Goal: Information Seeking & Learning: Check status

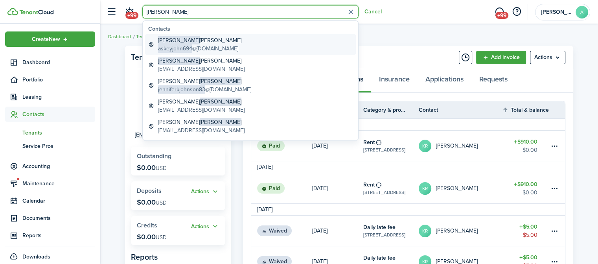
type input "[PERSON_NAME]"
click at [178, 47] on span "askeyjohn694" at bounding box center [175, 48] width 34 height 8
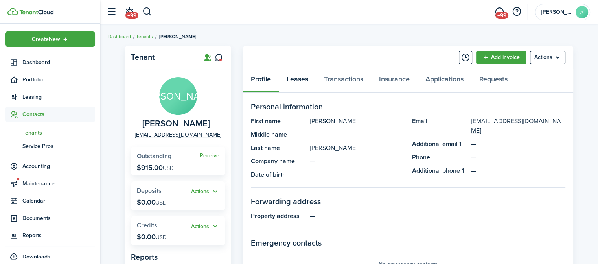
click at [305, 81] on link "Leases" at bounding box center [297, 81] width 37 height 24
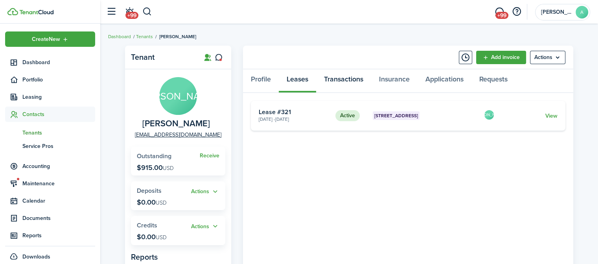
click at [338, 79] on link "Transactions" at bounding box center [343, 81] width 55 height 24
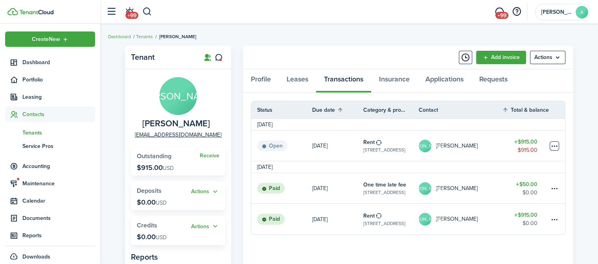
click at [551, 142] on table-menu-btn-icon at bounding box center [554, 145] width 9 height 9
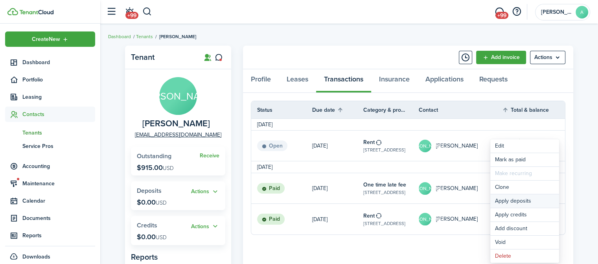
click at [526, 203] on button "Apply deposits" at bounding box center [524, 200] width 69 height 13
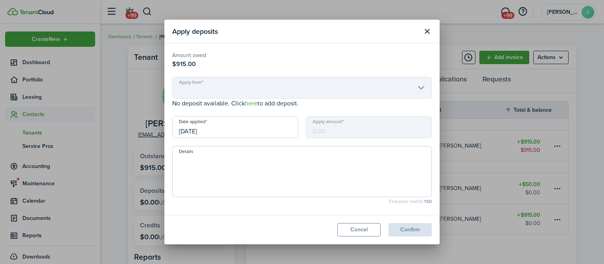
click at [279, 132] on input "[DATE]" at bounding box center [235, 127] width 126 height 22
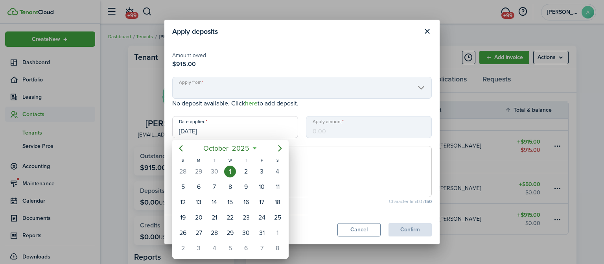
click at [428, 29] on div at bounding box center [302, 132] width 730 height 390
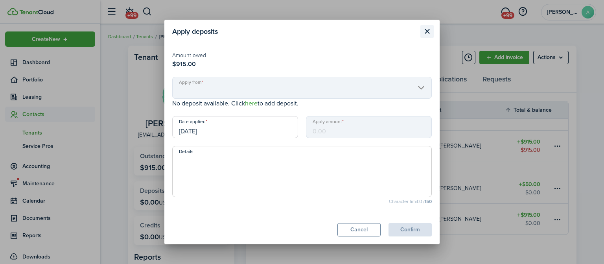
click at [428, 29] on button "Close modal" at bounding box center [426, 31] width 13 height 13
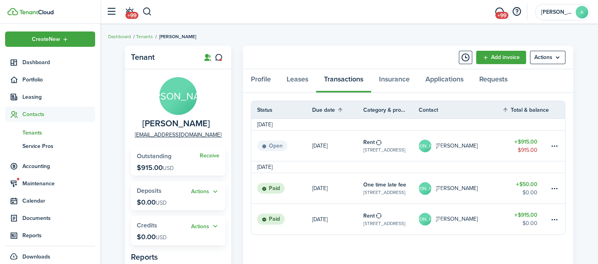
click at [547, 148] on link "$915.00 $915.00" at bounding box center [525, 146] width 47 height 30
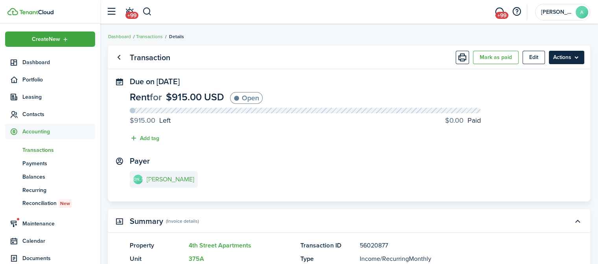
click at [564, 56] on menu-btn "Actions" at bounding box center [566, 57] width 35 height 13
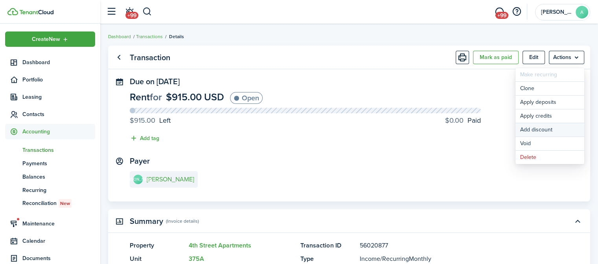
click at [541, 130] on button "Add discount" at bounding box center [549, 129] width 69 height 13
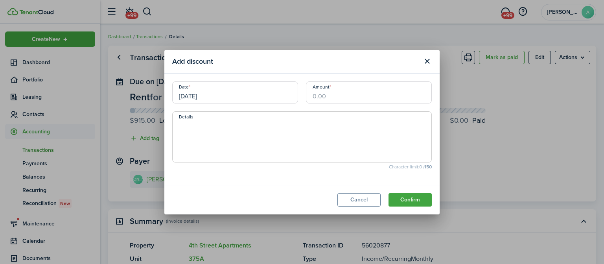
click at [383, 99] on input "Amount" at bounding box center [369, 92] width 126 height 22
type input "$50.00"
click at [323, 125] on textarea "Details" at bounding box center [302, 139] width 259 height 38
type textarea "Last Month Late Fee"
click at [397, 197] on button "Confirm" at bounding box center [409, 199] width 43 height 13
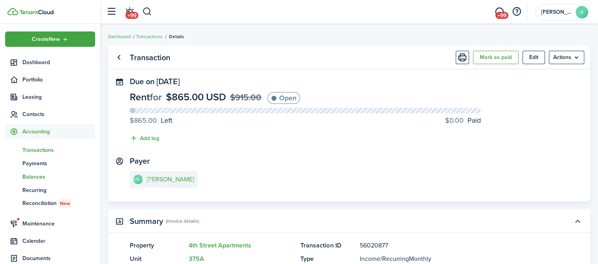
click at [41, 176] on span "Balances" at bounding box center [58, 177] width 73 height 8
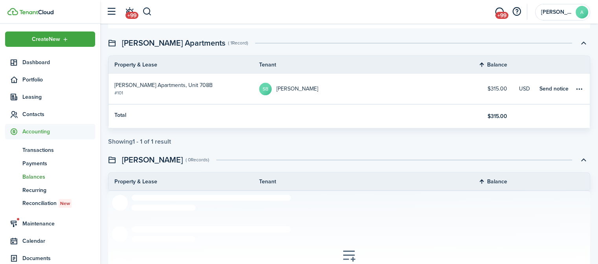
scroll to position [558, 0]
click at [297, 94] on table-profile-info "SB [PERSON_NAME]" at bounding box center [288, 89] width 59 height 13
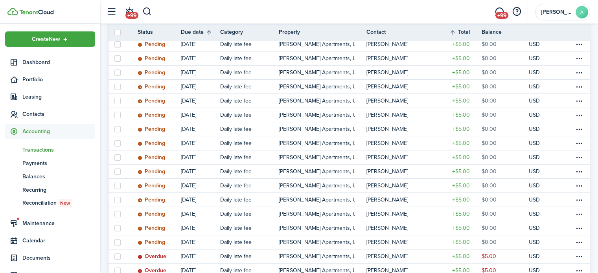
scroll to position [306, 0]
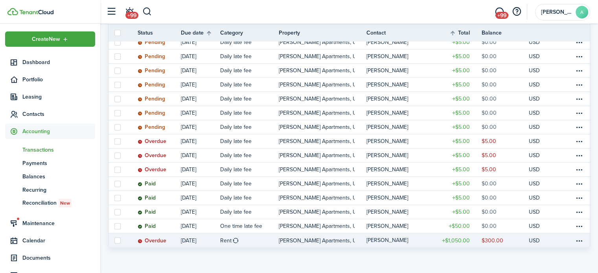
click at [379, 239] on table-profile-info-text "[PERSON_NAME]" at bounding box center [387, 240] width 42 height 6
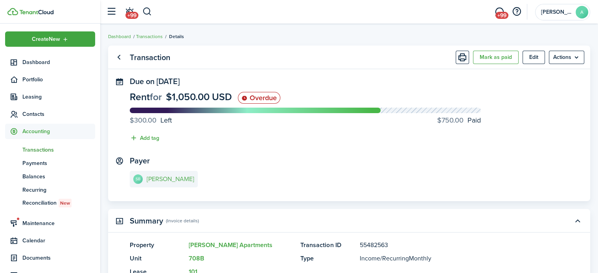
click at [171, 184] on link "SB [PERSON_NAME]" at bounding box center [164, 179] width 68 height 17
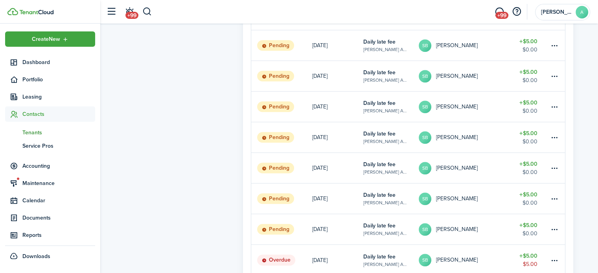
scroll to position [556, 0]
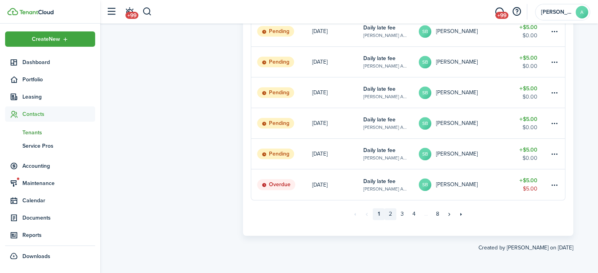
click at [390, 211] on link "2" at bounding box center [391, 214] width 12 height 12
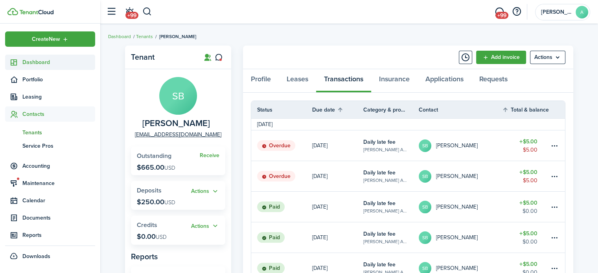
click at [50, 62] on span "Dashboard" at bounding box center [58, 62] width 73 height 8
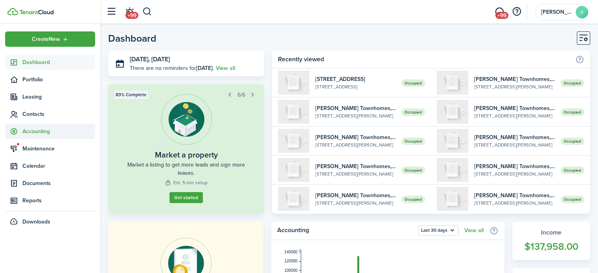
click at [42, 133] on span "Accounting" at bounding box center [58, 131] width 73 height 8
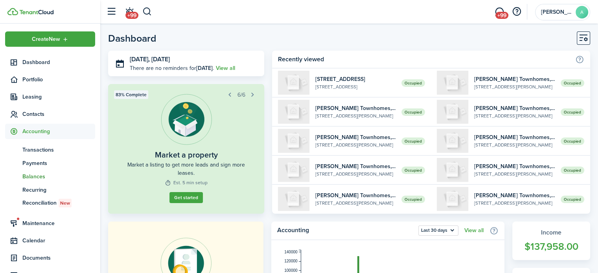
click at [39, 176] on span "Balances" at bounding box center [58, 177] width 73 height 8
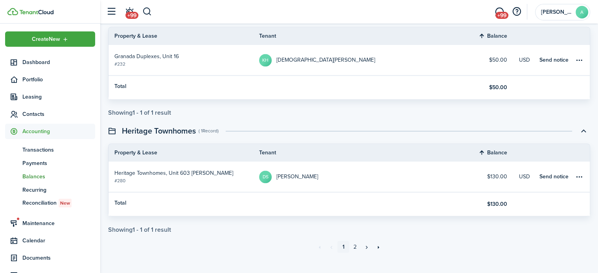
scroll to position [1296, 0]
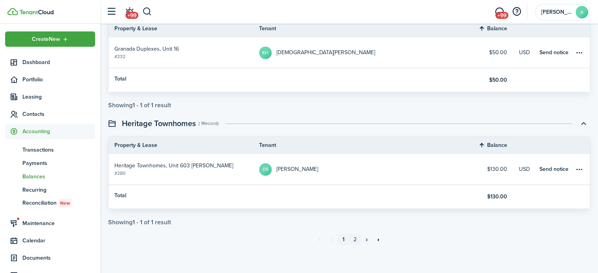
click at [353, 241] on link "2" at bounding box center [355, 240] width 12 height 12
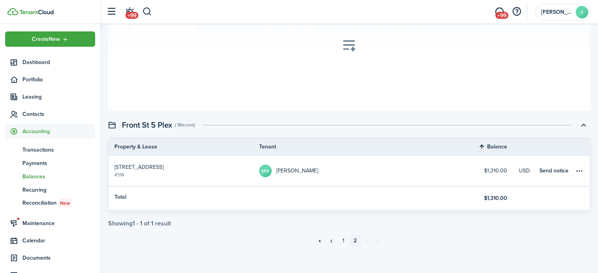
scroll to position [187, 0]
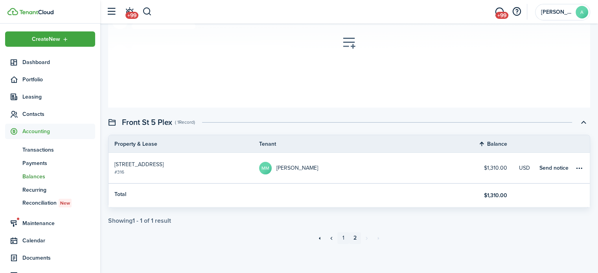
click at [341, 237] on link "1" at bounding box center [343, 238] width 12 height 12
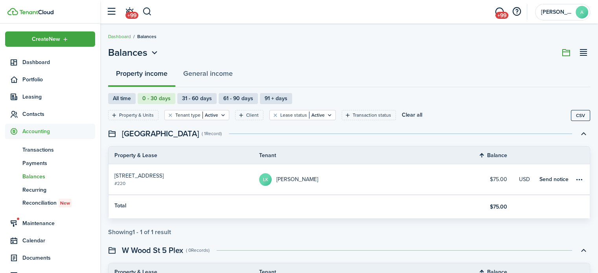
click at [53, 54] on ul "Create New Dashboard Portfolio Leasing Contacts Accounting tn Transactions pm P…" at bounding box center [50, 167] width 90 height 273
click at [53, 66] on link "Dashboard" at bounding box center [50, 62] width 90 height 15
